Goal: Information Seeking & Learning: Learn about a topic

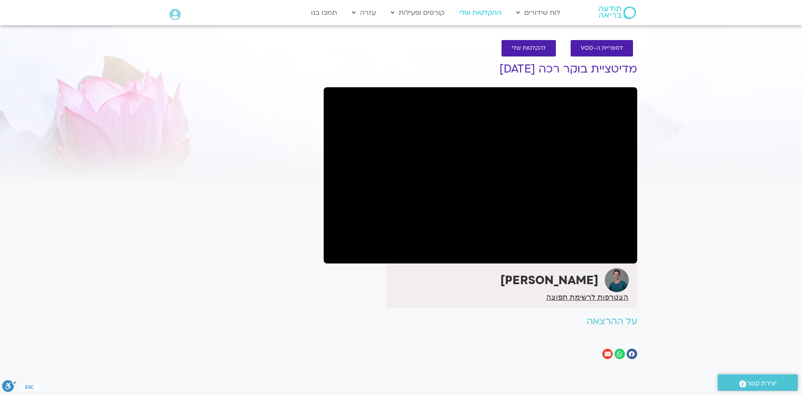
click at [480, 12] on link "ההקלטות שלי" at bounding box center [480, 13] width 51 height 16
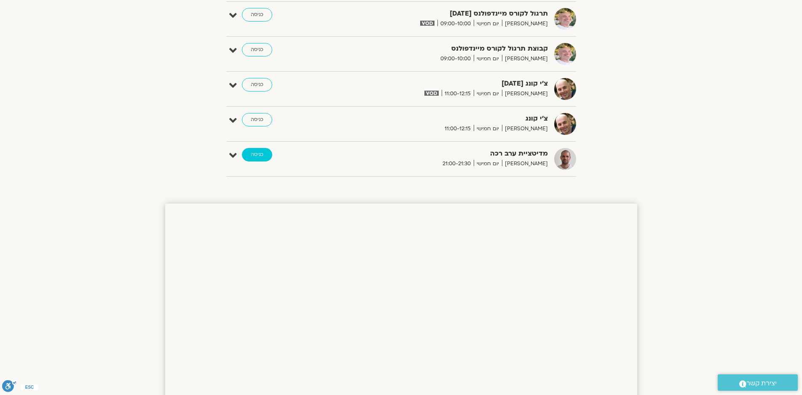
click at [255, 150] on link "כניסה" at bounding box center [257, 154] width 30 height 13
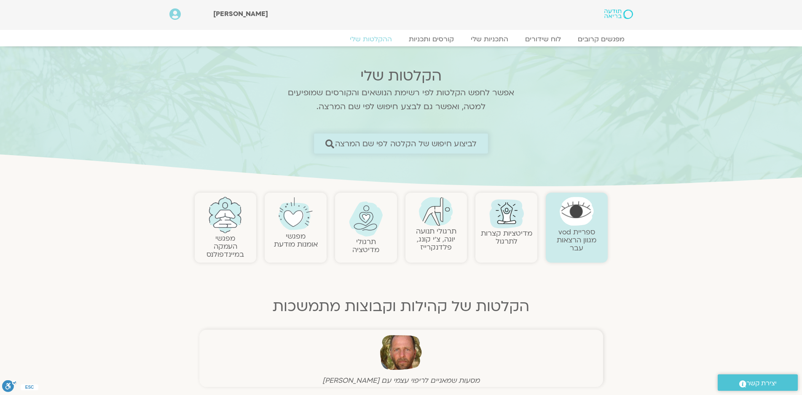
click at [445, 142] on span "לביצוע חיפוש של הקלטה לפי שם המרצה" at bounding box center [406, 143] width 142 height 9
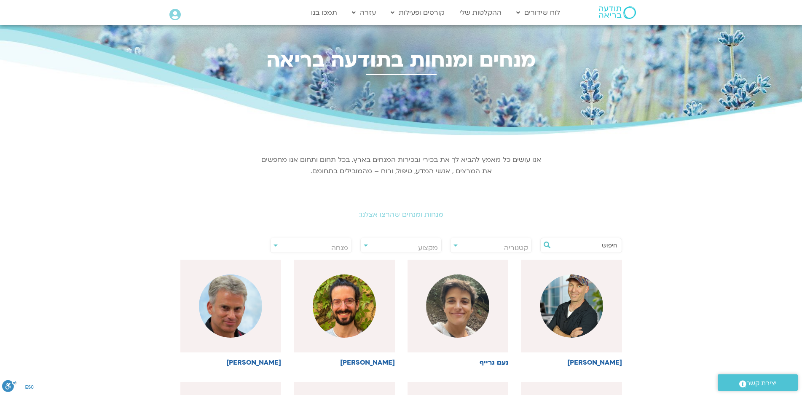
click at [604, 247] on input "text" at bounding box center [585, 245] width 64 height 14
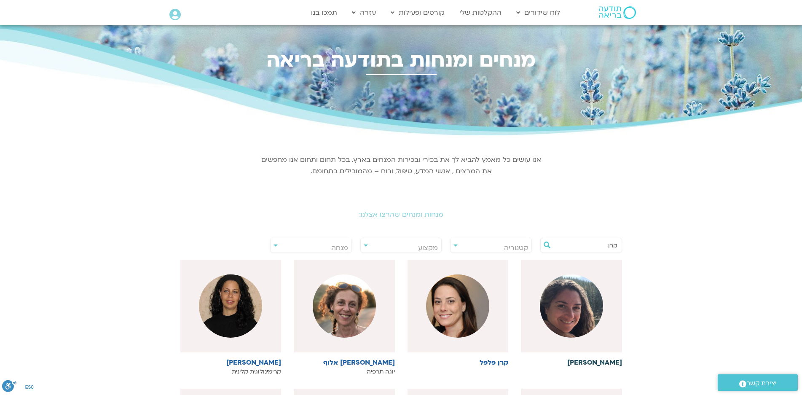
type input "קרן"
click at [573, 317] on img at bounding box center [571, 305] width 63 height 63
click at [572, 311] on img at bounding box center [571, 305] width 63 height 63
click at [569, 310] on img at bounding box center [571, 305] width 63 height 63
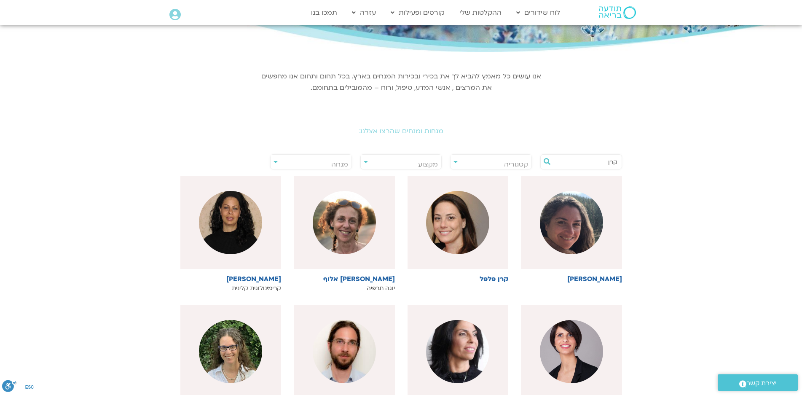
scroll to position [84, 0]
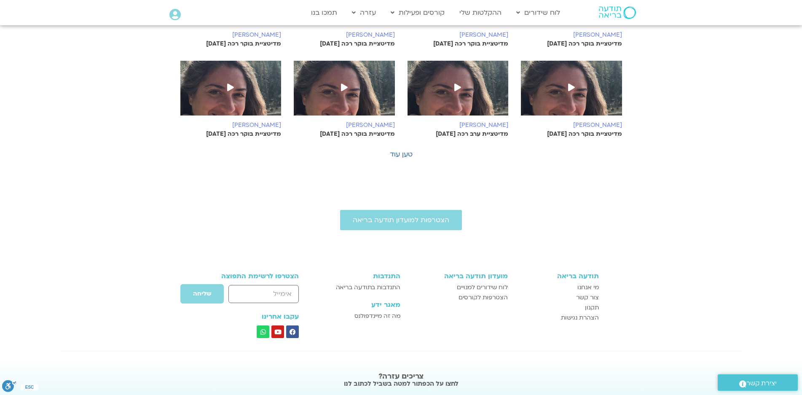
scroll to position [486, 0]
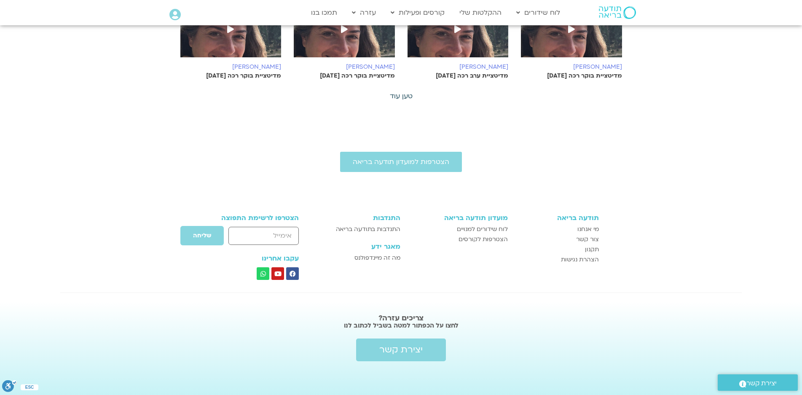
click at [397, 96] on link "טען עוד" at bounding box center [401, 95] width 23 height 9
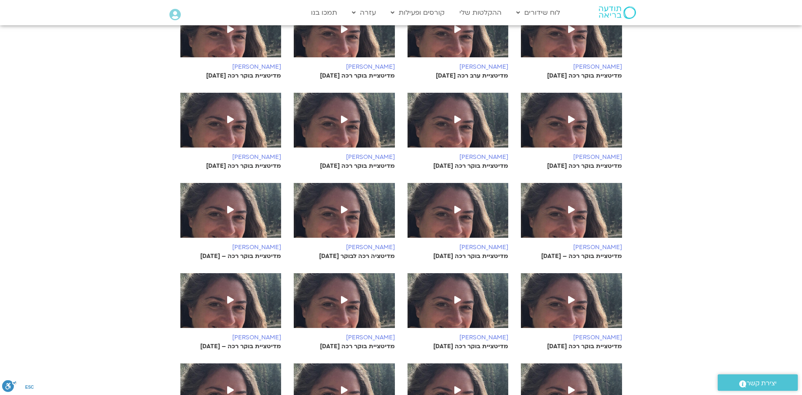
scroll to position [655, 0]
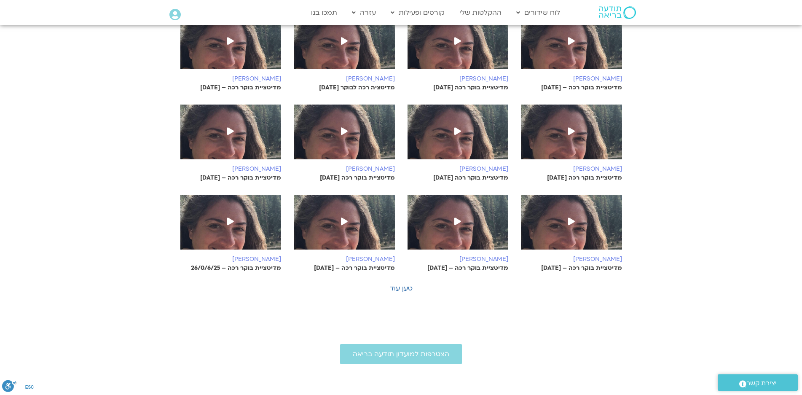
click at [569, 130] on icon at bounding box center [571, 131] width 7 height 8
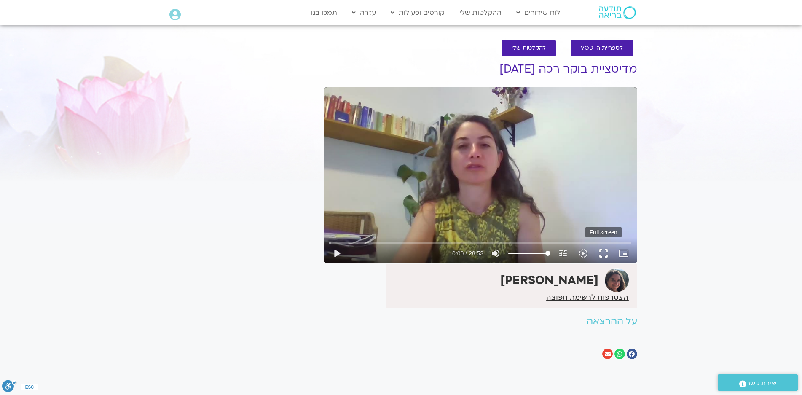
click at [603, 252] on button "fullscreen" at bounding box center [603, 253] width 20 height 20
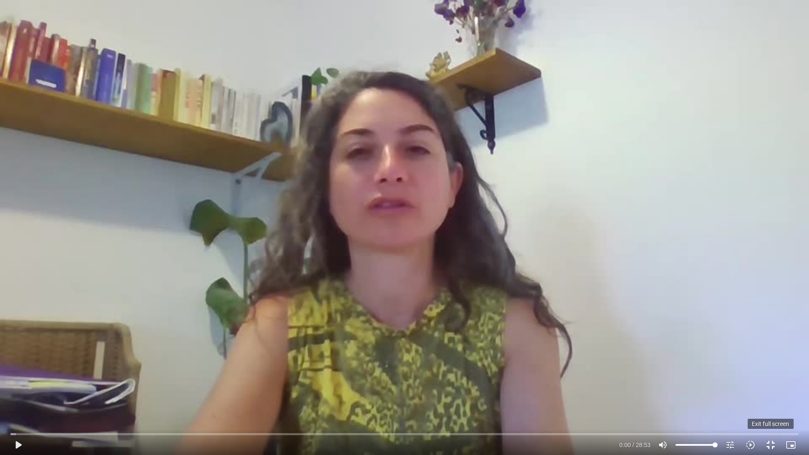
click at [767, 394] on button "fullscreen_exit" at bounding box center [771, 445] width 20 height 20
